Goal: Transaction & Acquisition: Book appointment/travel/reservation

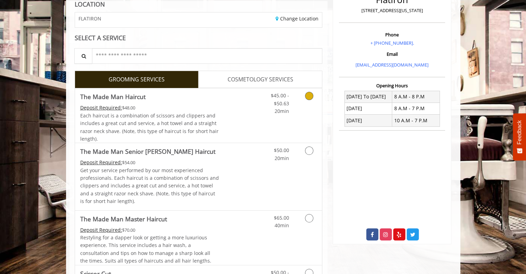
scroll to position [103, 0]
click at [310, 96] on icon "Grooming services" at bounding box center [309, 95] width 8 height 8
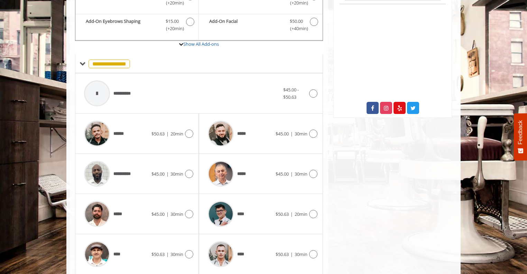
scroll to position [229, 0]
click at [316, 92] on icon at bounding box center [313, 94] width 8 height 8
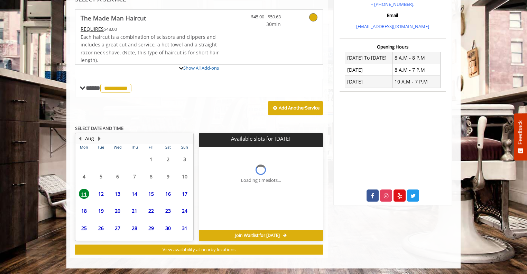
scroll to position [205, 0]
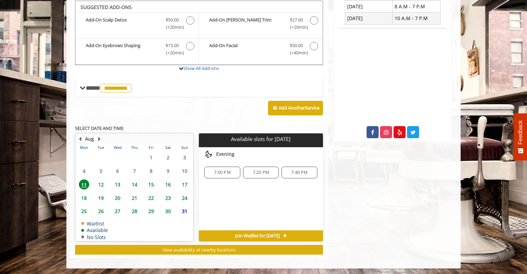
click at [102, 182] on span "12" at bounding box center [101, 184] width 10 height 10
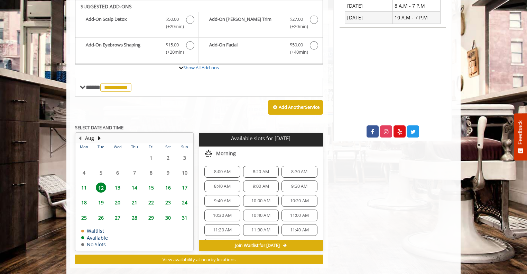
click at [222, 169] on span "8:00 AM" at bounding box center [222, 172] width 16 height 6
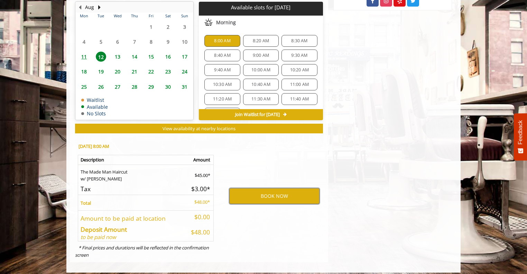
scroll to position [340, 0]
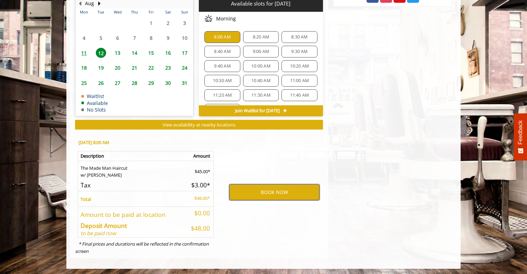
click at [275, 189] on button "BOOK NOW" at bounding box center [274, 192] width 90 height 16
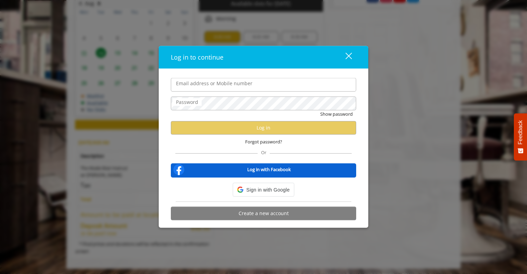
type input "**********"
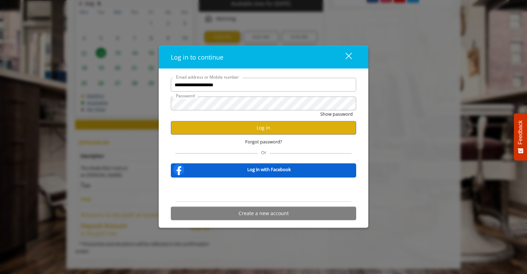
scroll to position [0, 0]
click at [267, 126] on button "Log in" at bounding box center [263, 127] width 185 height 13
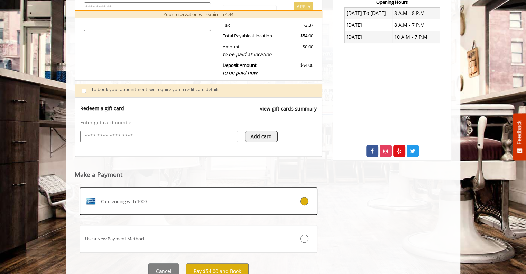
scroll to position [215, 0]
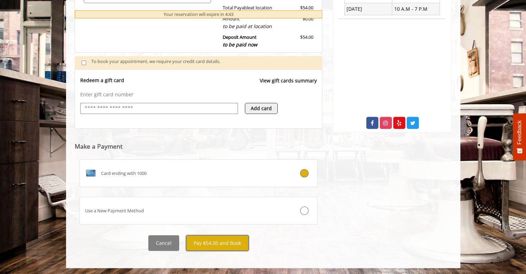
click at [209, 244] on button "Pay $54.00 and Book" at bounding box center [217, 243] width 63 height 16
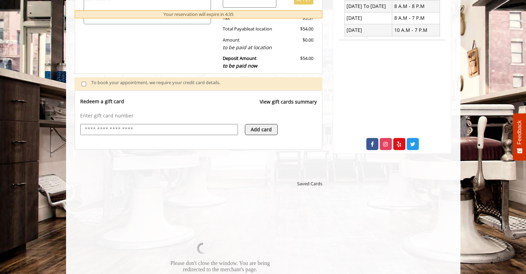
scroll to position [194, 0]
